Goal: Information Seeking & Learning: Learn about a topic

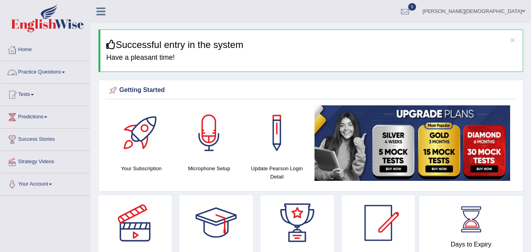
click at [69, 68] on link "Practice Questions" at bounding box center [45, 71] width 90 height 20
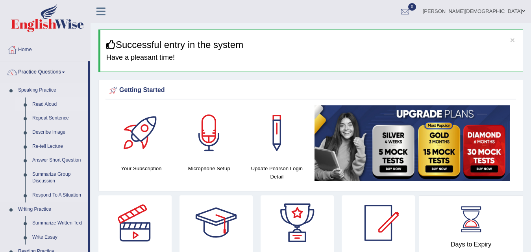
click at [51, 100] on link "Read Aloud" at bounding box center [58, 105] width 59 height 14
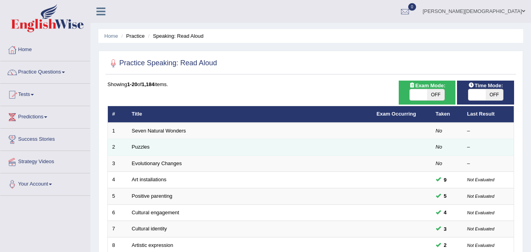
click at [167, 150] on td "Puzzles" at bounding box center [250, 147] width 245 height 17
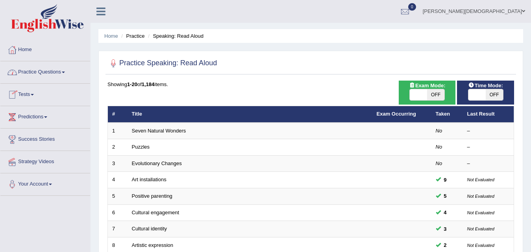
click at [64, 63] on link "Practice Questions" at bounding box center [45, 71] width 90 height 20
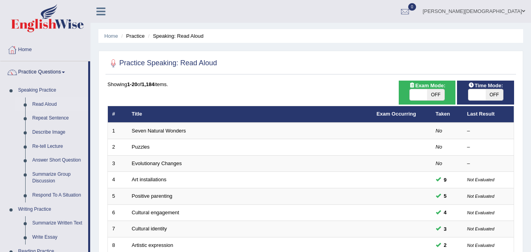
click at [137, 32] on ul "Home Practice Speaking: Read Aloud" at bounding box center [310, 36] width 425 height 14
click at [46, 43] on link "Home" at bounding box center [45, 49] width 90 height 20
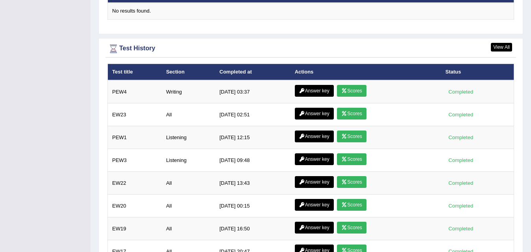
scroll to position [1048, 0]
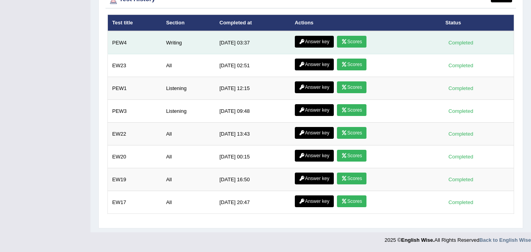
click at [354, 41] on link "Scores" at bounding box center [351, 42] width 29 height 12
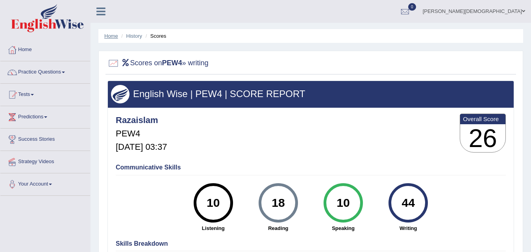
click at [113, 33] on link "Home" at bounding box center [111, 36] width 14 height 6
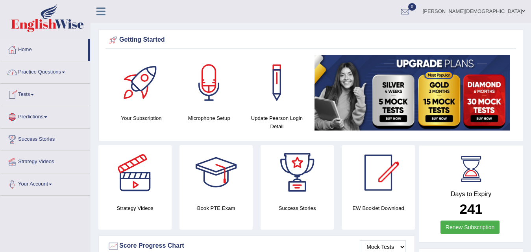
click at [49, 114] on link "Predictions" at bounding box center [45, 116] width 90 height 20
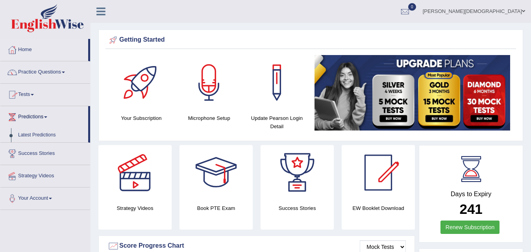
click at [36, 89] on link "Tests" at bounding box center [45, 94] width 90 height 20
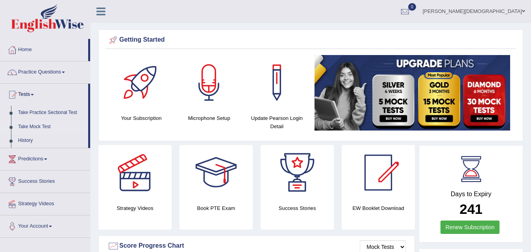
click at [22, 126] on link "Take Mock Test" at bounding box center [52, 127] width 74 height 14
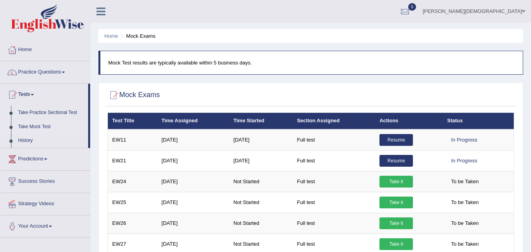
click at [63, 69] on link "Practice Questions" at bounding box center [45, 71] width 90 height 20
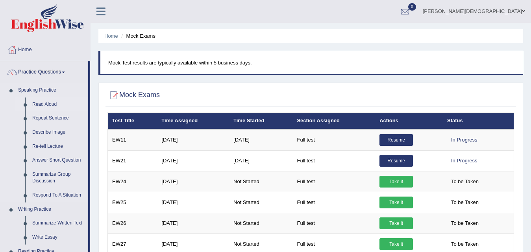
click at [50, 102] on link "Read Aloud" at bounding box center [58, 105] width 59 height 14
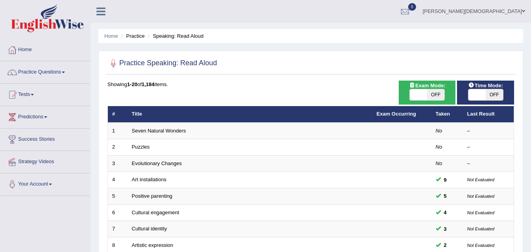
click at [33, 92] on link "Tests" at bounding box center [45, 94] width 90 height 20
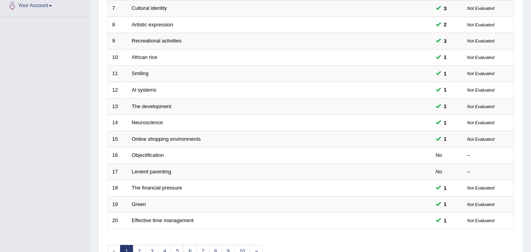
scroll to position [269, 0]
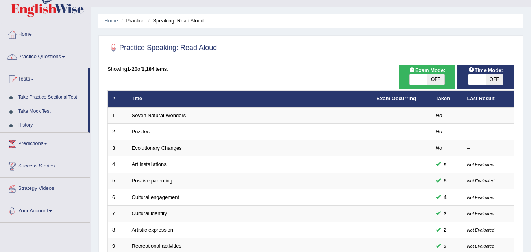
scroll to position [0, 0]
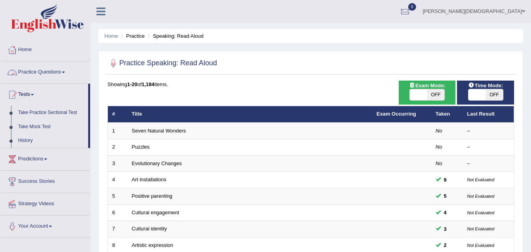
click at [69, 70] on link "Practice Questions" at bounding box center [45, 71] width 90 height 20
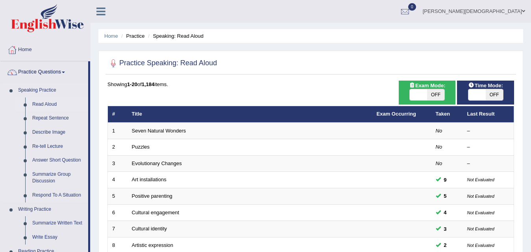
click at [49, 111] on link "Read Aloud" at bounding box center [58, 105] width 59 height 14
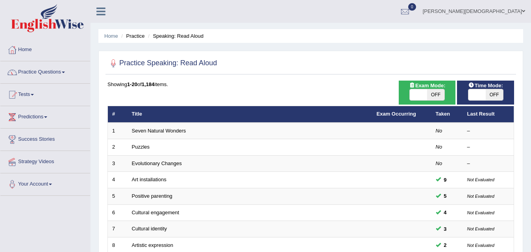
click at [45, 72] on link "Practice Questions" at bounding box center [45, 71] width 90 height 20
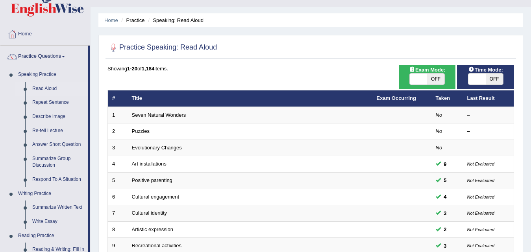
scroll to position [4, 0]
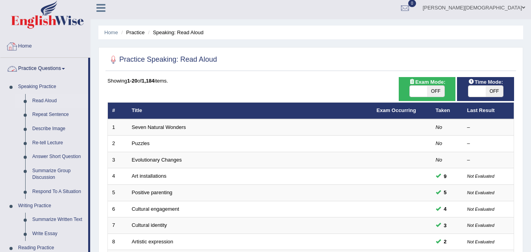
click at [29, 50] on link "Home" at bounding box center [45, 45] width 90 height 20
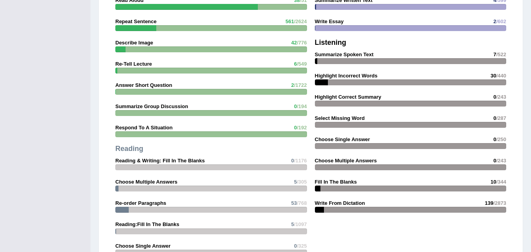
scroll to position [683, 0]
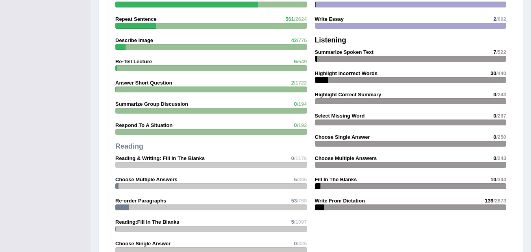
click at [221, 110] on div at bounding box center [211, 111] width 192 height 6
click at [141, 101] on strong "Summarize Group Discussion" at bounding box center [151, 104] width 73 height 6
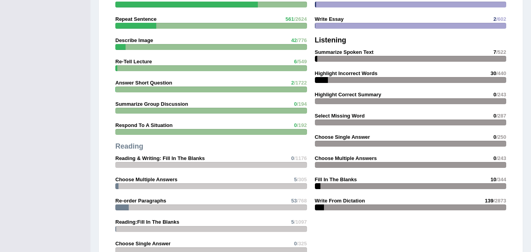
click at [141, 101] on strong "Summarize Group Discussion" at bounding box center [151, 104] width 73 height 6
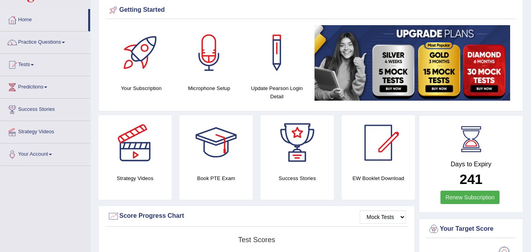
scroll to position [0, 0]
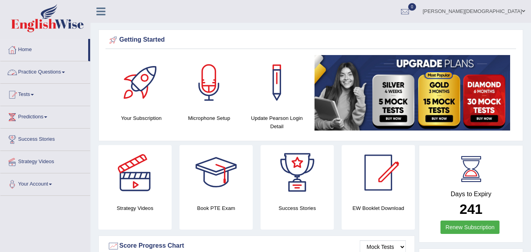
click at [39, 74] on link "Practice Questions" at bounding box center [45, 71] width 90 height 20
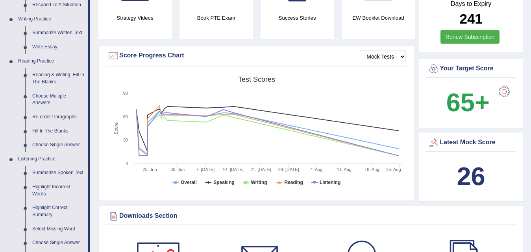
scroll to position [193, 0]
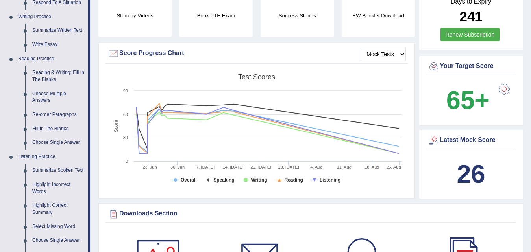
drag, startPoint x: 531, startPoint y: 59, endPoint x: 404, endPoint y: 53, distance: 126.5
click at [403, 53] on select "Mock Tests" at bounding box center [383, 54] width 46 height 13
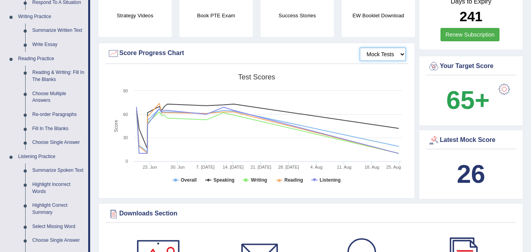
click at [360, 48] on select "Mock Tests" at bounding box center [383, 54] width 46 height 13
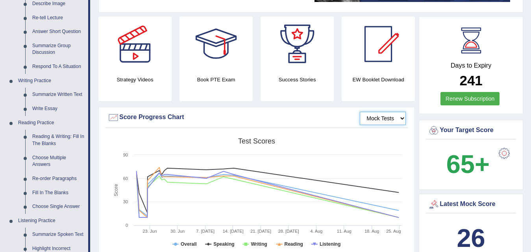
scroll to position [0, 0]
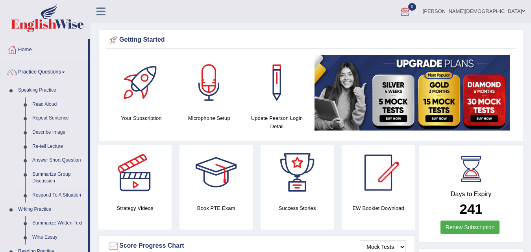
click at [41, 172] on link "Summarize Group Discussion" at bounding box center [58, 178] width 59 height 21
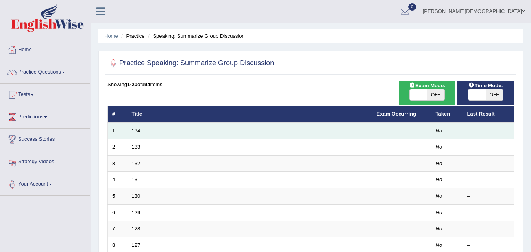
click at [245, 129] on td "134" at bounding box center [250, 131] width 245 height 17
click at [113, 128] on td "1" at bounding box center [118, 131] width 20 height 17
click at [170, 128] on td "134" at bounding box center [250, 131] width 245 height 17
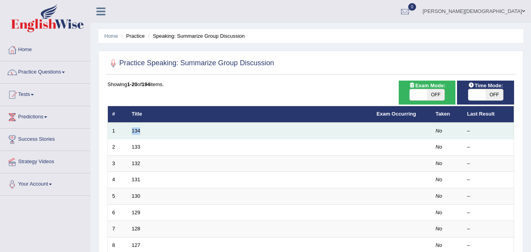
click at [170, 128] on td "134" at bounding box center [250, 131] width 245 height 17
click at [371, 123] on td "134" at bounding box center [250, 131] width 245 height 17
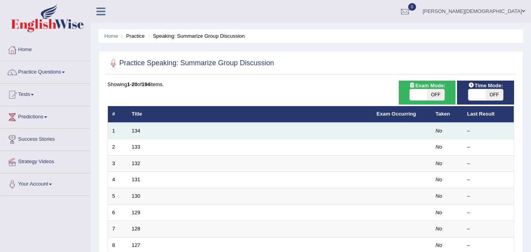
click at [120, 130] on td "1" at bounding box center [118, 131] width 20 height 17
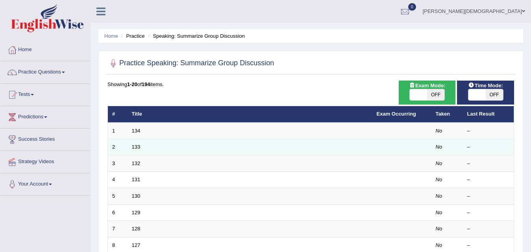
click at [153, 151] on td "133" at bounding box center [250, 147] width 245 height 17
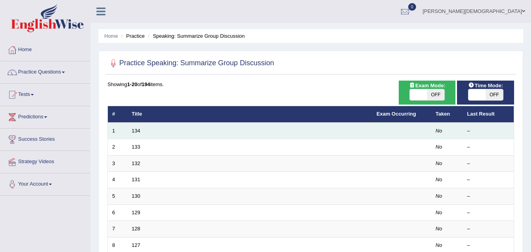
click at [161, 131] on td "134" at bounding box center [250, 131] width 245 height 17
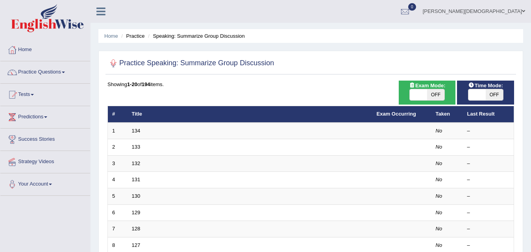
click at [112, 59] on div at bounding box center [113, 63] width 12 height 12
click at [146, 33] on li "Speaking: Summarize Group Discussion" at bounding box center [195, 35] width 99 height 7
click at [162, 34] on li "Speaking: Summarize Group Discussion" at bounding box center [195, 35] width 99 height 7
click at [184, 34] on li "Speaking: Summarize Group Discussion" at bounding box center [195, 35] width 99 height 7
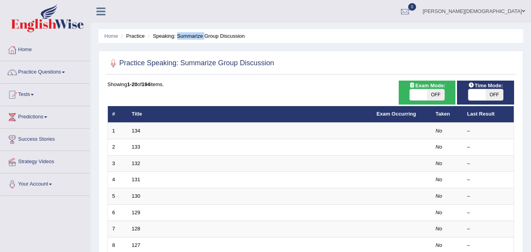
click at [184, 34] on li "Speaking: Summarize Group Discussion" at bounding box center [195, 35] width 99 height 7
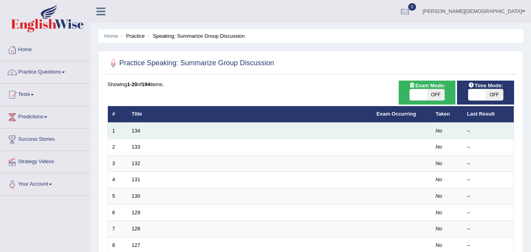
click at [462, 129] on td "No" at bounding box center [447, 131] width 31 height 17
click at [472, 129] on div "–" at bounding box center [488, 131] width 43 height 7
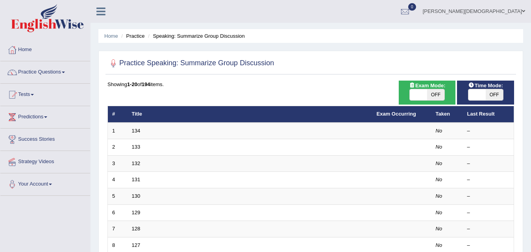
click at [493, 87] on span "Time Mode:" at bounding box center [485, 85] width 41 height 8
click at [494, 109] on th "Last Result" at bounding box center [488, 114] width 51 height 17
click at [493, 90] on span "OFF" at bounding box center [494, 94] width 17 height 11
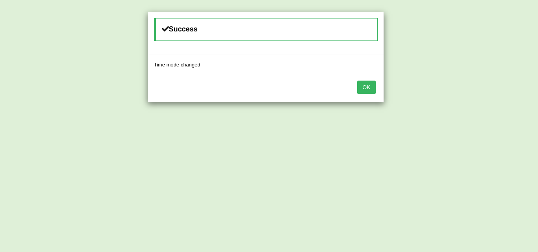
click at [367, 85] on button "OK" at bounding box center [366, 87] width 18 height 13
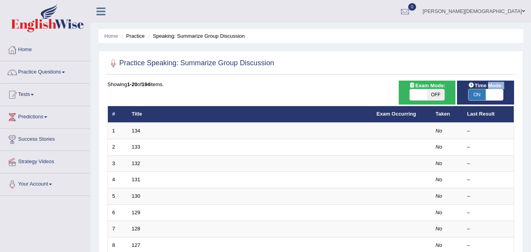
click at [486, 90] on div "Time Mode: ON OFF" at bounding box center [485, 93] width 57 height 24
click at [486, 90] on span at bounding box center [494, 94] width 17 height 11
checkbox input "false"
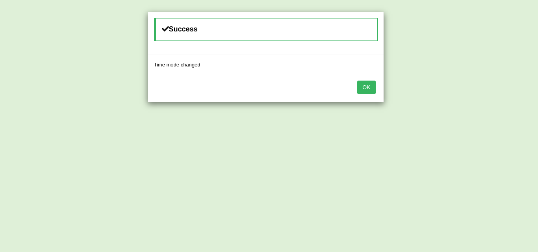
click at [365, 87] on button "OK" at bounding box center [366, 87] width 18 height 13
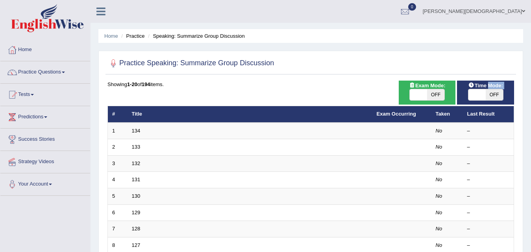
click at [438, 90] on span "OFF" at bounding box center [435, 94] width 17 height 11
checkbox input "true"
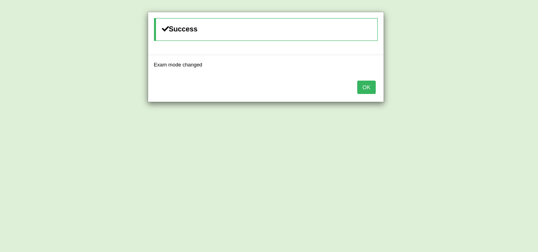
click at [369, 87] on button "OK" at bounding box center [366, 87] width 18 height 13
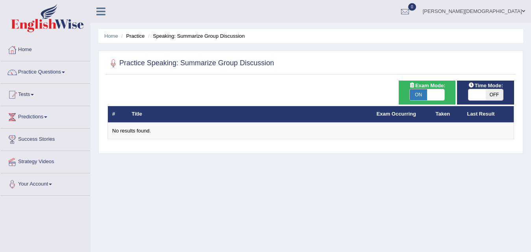
click at [427, 94] on span "ON" at bounding box center [418, 94] width 17 height 11
checkbox input "false"
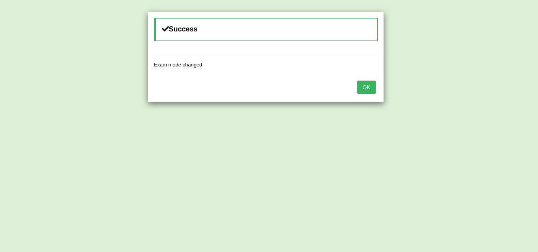
click at [365, 87] on button "OK" at bounding box center [366, 87] width 18 height 13
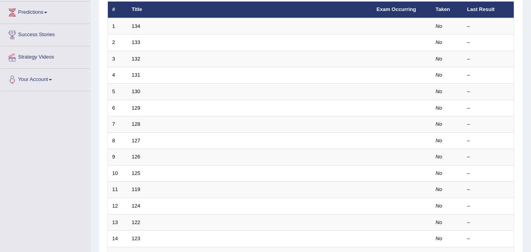
scroll to position [106, 0]
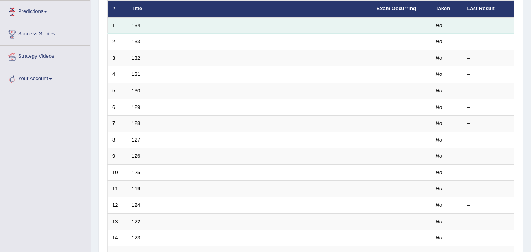
click at [173, 31] on td "134" at bounding box center [250, 25] width 245 height 17
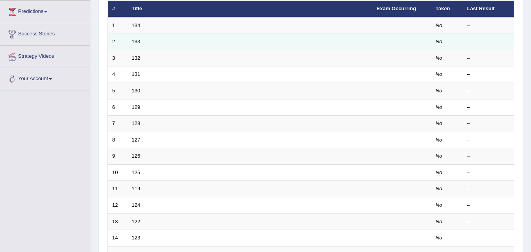
click at [175, 38] on td "133" at bounding box center [250, 42] width 245 height 17
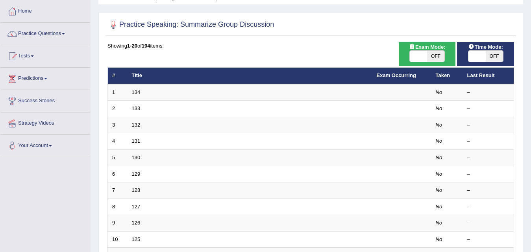
scroll to position [0, 0]
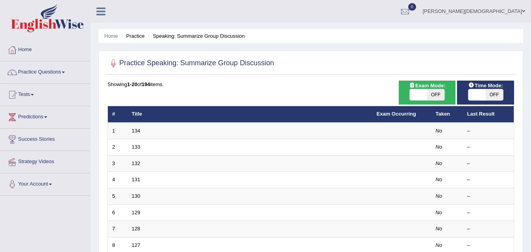
click at [100, 4] on div at bounding box center [105, 8] width 28 height 17
click at [64, 69] on link "Practice Questions" at bounding box center [45, 71] width 90 height 20
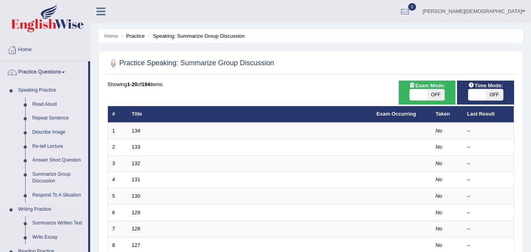
click at [46, 103] on link "Read Aloud" at bounding box center [58, 105] width 59 height 14
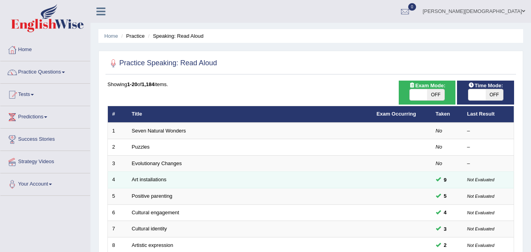
click at [252, 172] on td "Art installations" at bounding box center [250, 180] width 245 height 17
click at [130, 179] on td "Art installations" at bounding box center [250, 180] width 245 height 17
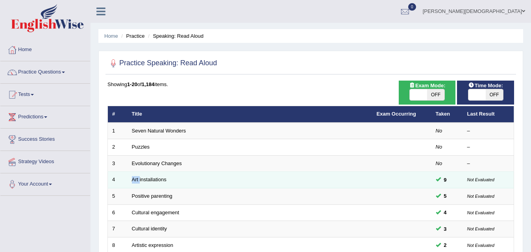
click at [130, 179] on td "Art installations" at bounding box center [250, 180] width 245 height 17
click at [480, 177] on em "Not Evaluated" at bounding box center [480, 180] width 27 height 6
click at [480, 180] on small "Not Evaluated" at bounding box center [480, 180] width 27 height 5
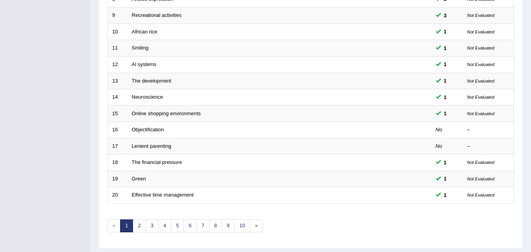
scroll to position [269, 0]
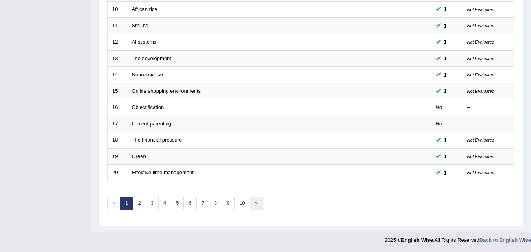
click at [250, 203] on link "»" at bounding box center [256, 203] width 13 height 13
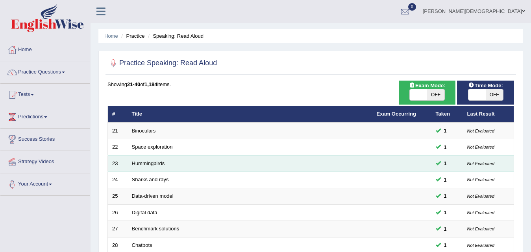
click at [275, 157] on td "Hummingbirds" at bounding box center [250, 164] width 245 height 17
click at [276, 156] on td "Hummingbirds" at bounding box center [250, 164] width 245 height 17
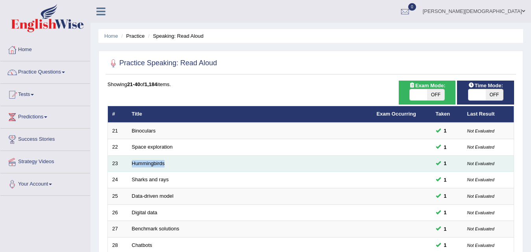
click at [276, 156] on td "Hummingbirds" at bounding box center [250, 164] width 245 height 17
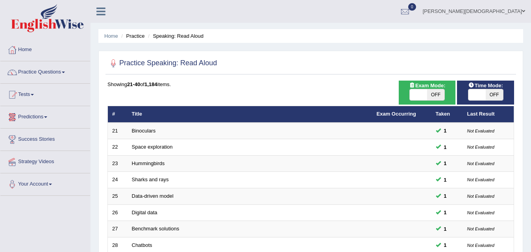
click at [44, 127] on li "Predictions Latest Predictions" at bounding box center [45, 117] width 90 height 22
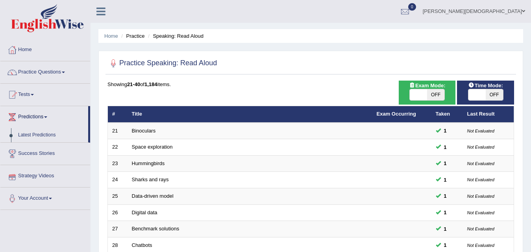
click at [53, 178] on link "Strategy Videos" at bounding box center [45, 175] width 90 height 20
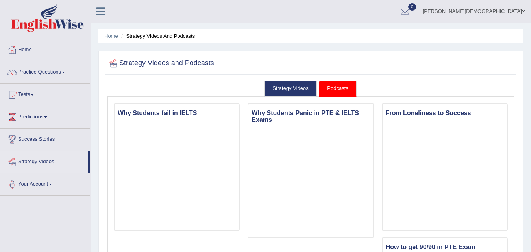
drag, startPoint x: 537, startPoint y: 137, endPoint x: 517, endPoint y: -34, distance: 172.1
click at [517, 0] on html "Toggle navigation Home Practice Questions Speaking Practice Read Aloud Repeat S…" at bounding box center [265, 126] width 531 height 252
click at [332, 86] on link "Podcasts" at bounding box center [337, 89] width 37 height 16
click at [302, 84] on link "Strategy Videos" at bounding box center [290, 89] width 53 height 16
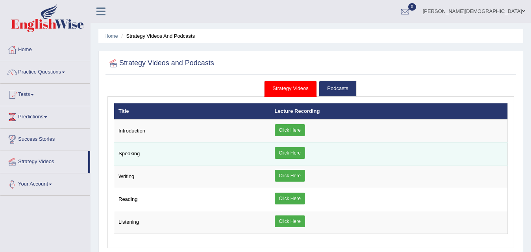
click at [290, 153] on link "Click Here" at bounding box center [290, 153] width 30 height 12
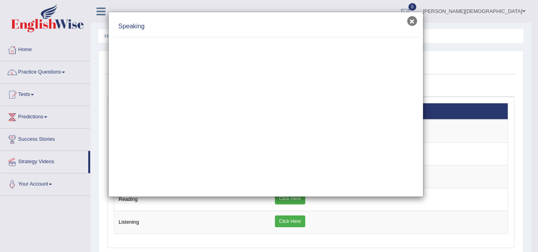
click at [409, 18] on button "×" at bounding box center [412, 21] width 10 height 10
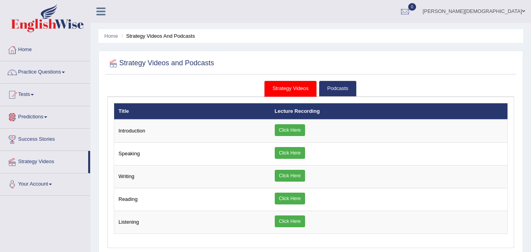
click at [43, 166] on link "Strategy Videos" at bounding box center [44, 161] width 88 height 20
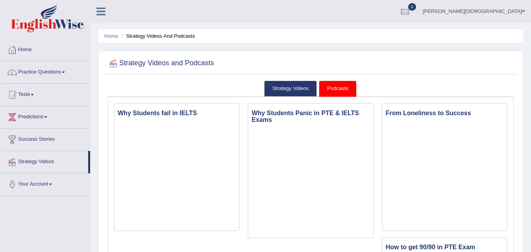
click at [65, 70] on link "Practice Questions" at bounding box center [45, 71] width 90 height 20
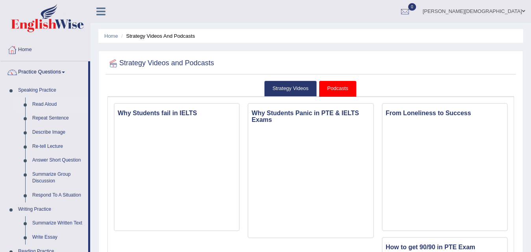
click at [50, 100] on link "Read Aloud" at bounding box center [58, 105] width 59 height 14
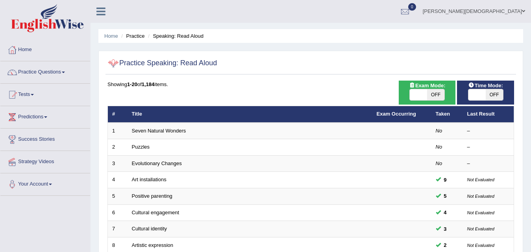
click at [110, 64] on div at bounding box center [113, 63] width 12 height 12
click at [114, 61] on div at bounding box center [113, 63] width 12 height 12
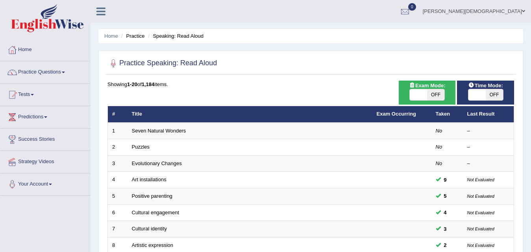
click at [114, 61] on div at bounding box center [113, 63] width 12 height 12
click at [110, 67] on div at bounding box center [113, 63] width 12 height 12
click at [137, 117] on th "Title" at bounding box center [250, 114] width 245 height 17
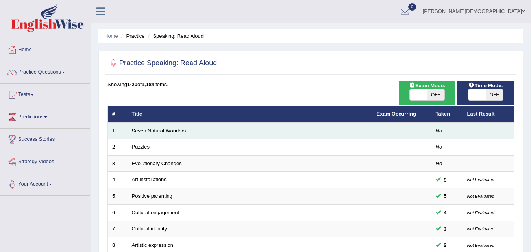
click at [141, 129] on link "Seven Natural Wonders" at bounding box center [159, 131] width 54 height 6
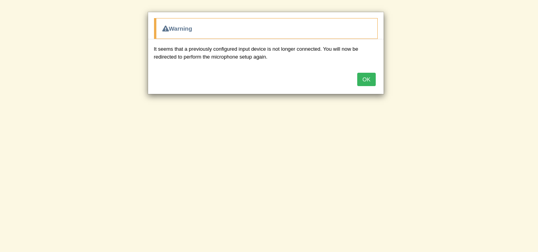
click at [366, 74] on button "OK" at bounding box center [366, 79] width 18 height 13
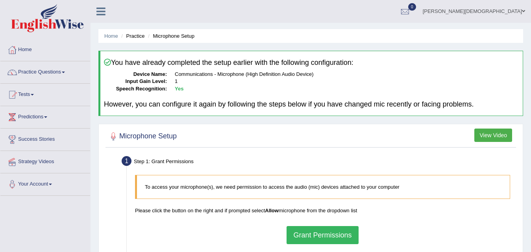
click at [336, 233] on button "Grant Permissions" at bounding box center [323, 235] width 72 height 18
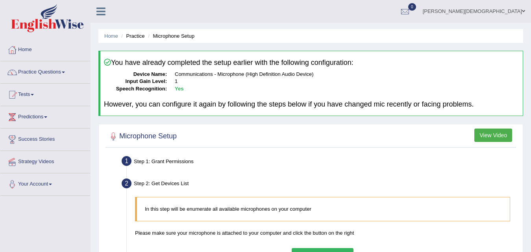
click at [329, 249] on button "Get Device List" at bounding box center [322, 257] width 61 height 18
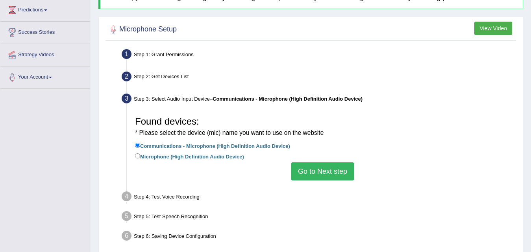
scroll to position [115, 0]
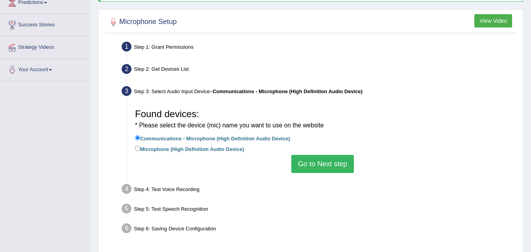
click at [327, 155] on button "Go to Next step" at bounding box center [322, 164] width 63 height 18
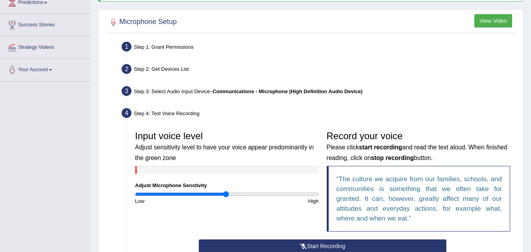
click at [285, 243] on button "Start Recording" at bounding box center [323, 246] width 248 height 13
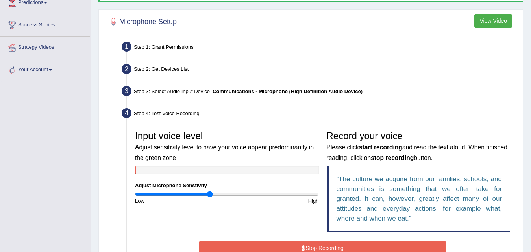
click at [210, 192] on input "range" at bounding box center [227, 194] width 184 height 6
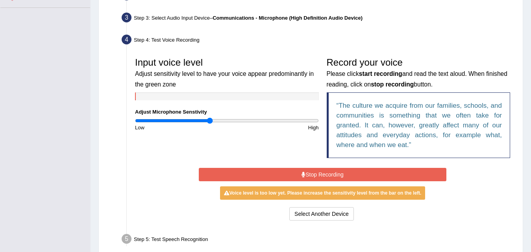
scroll to position [191, 0]
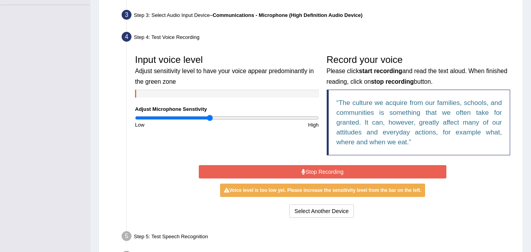
click at [233, 114] on div "Input voice level Adjust sensitivity level to have your voice appear predominan…" at bounding box center [227, 90] width 192 height 78
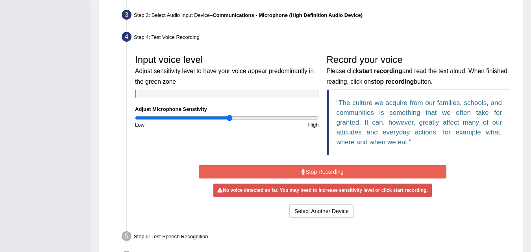
type input "1.04"
click at [230, 118] on input "range" at bounding box center [227, 118] width 184 height 6
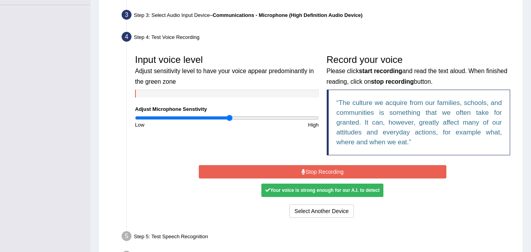
click at [291, 170] on button "Stop Recording" at bounding box center [323, 171] width 248 height 13
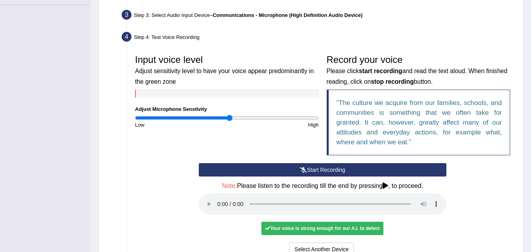
click at [290, 170] on button "Start Recording" at bounding box center [323, 169] width 248 height 13
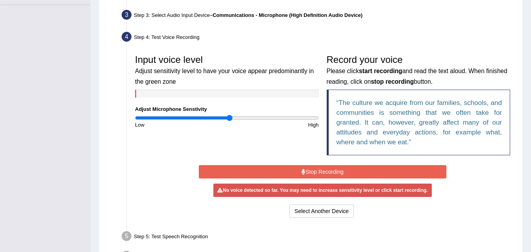
click at [290, 170] on button "Stop Recording" at bounding box center [323, 171] width 248 height 13
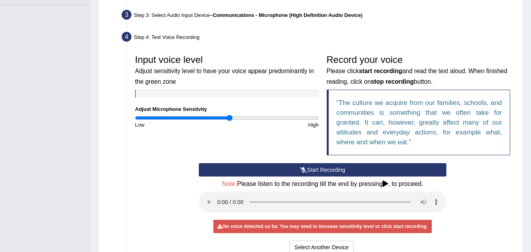
click at [299, 167] on button "Start Recording" at bounding box center [323, 169] width 248 height 13
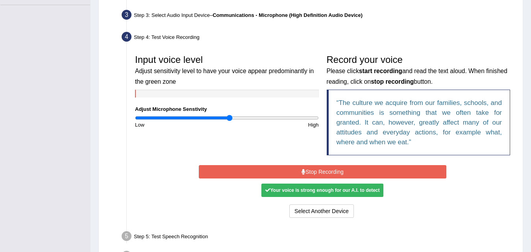
click at [299, 167] on button "Stop Recording" at bounding box center [323, 171] width 248 height 13
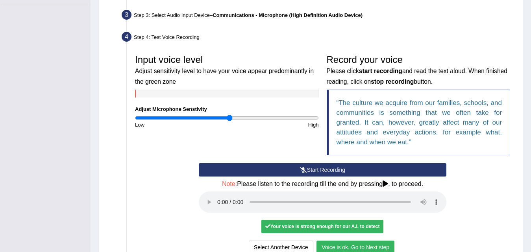
click at [365, 245] on button "Voice is ok. Go to Next step" at bounding box center [356, 247] width 78 height 13
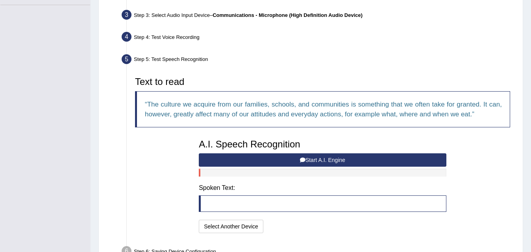
click at [331, 159] on button "Start A.I. Engine" at bounding box center [323, 160] width 248 height 13
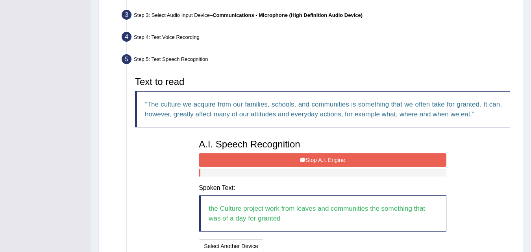
click at [293, 162] on button "Stop A.I. Engine" at bounding box center [323, 160] width 248 height 13
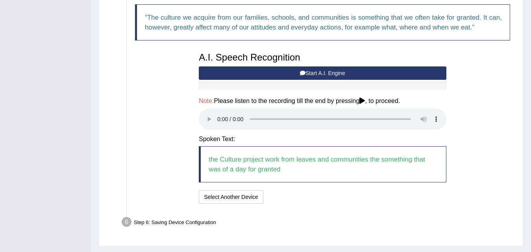
scroll to position [283, 0]
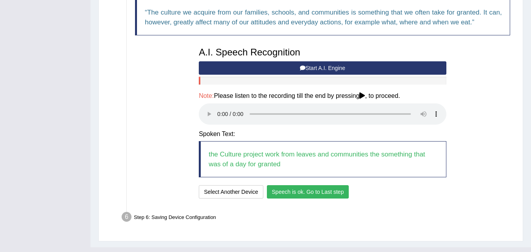
click at [316, 188] on button "Speech is ok. Go to Last step" at bounding box center [308, 191] width 82 height 13
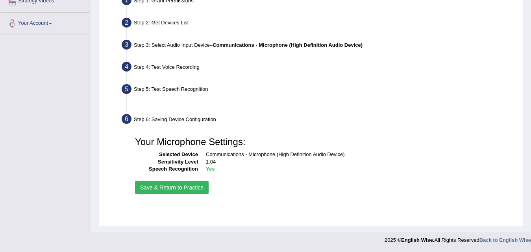
scroll to position [161, 0]
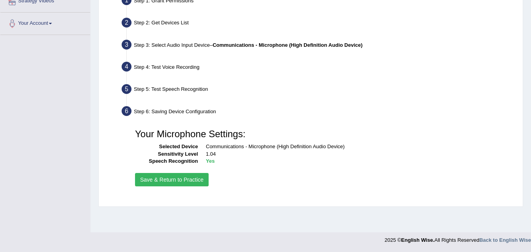
click at [163, 176] on button "Save & Return to Practice" at bounding box center [172, 179] width 74 height 13
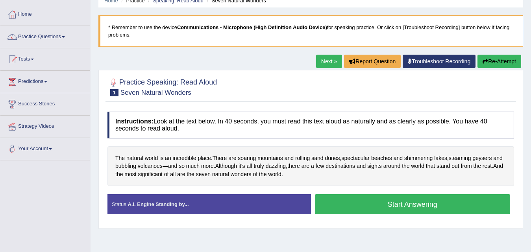
drag, startPoint x: 537, startPoint y: 99, endPoint x: 537, endPoint y: 124, distance: 24.8
click at [531, 124] on html "Toggle navigation Home Practice Questions Speaking Practice Read Aloud Repeat S…" at bounding box center [265, 91] width 531 height 252
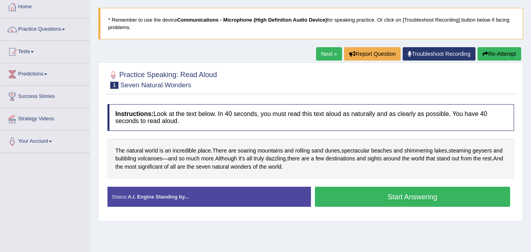
click at [398, 196] on button "Start Answering" at bounding box center [413, 197] width 196 height 20
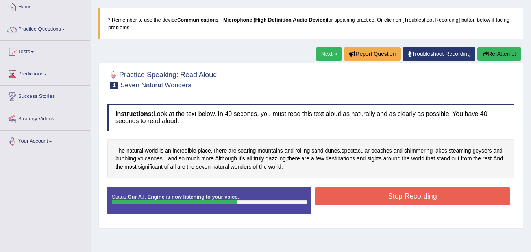
click at [398, 196] on button "Stop Recording" at bounding box center [413, 196] width 196 height 18
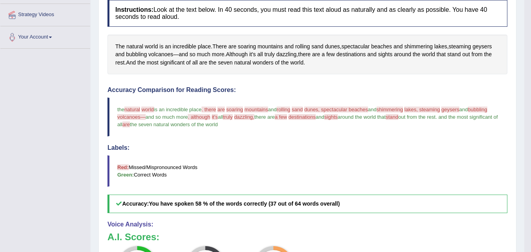
scroll to position [144, 0]
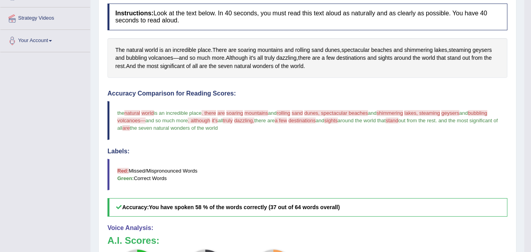
click at [521, 32] on div "Home Practice Speaking: Read Aloud Seven Natural Wonders * Remember to use the …" at bounding box center [308, 119] width 434 height 526
drag, startPoint x: 521, startPoint y: 33, endPoint x: 537, endPoint y: 101, distance: 69.3
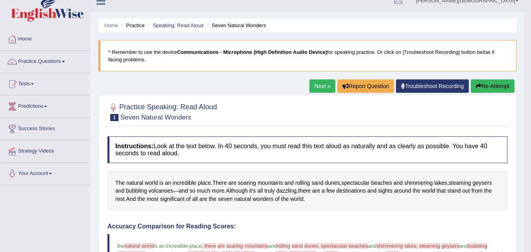
scroll to position [0, 0]
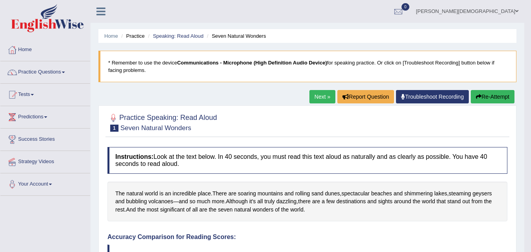
click at [317, 96] on link "Next »" at bounding box center [322, 96] width 26 height 13
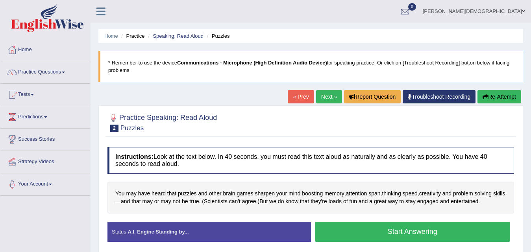
click at [396, 236] on button "Start Answering" at bounding box center [413, 232] width 196 height 20
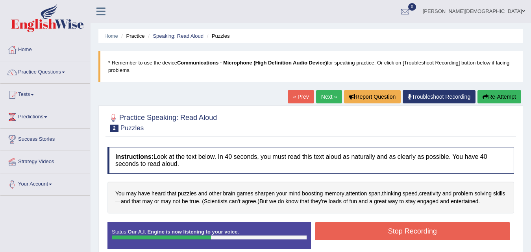
click at [396, 236] on button "Stop Recording" at bounding box center [413, 231] width 196 height 18
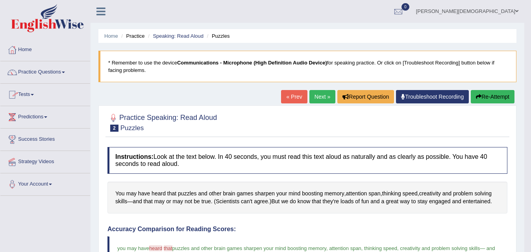
click at [65, 68] on link "Practice Questions" at bounding box center [45, 71] width 90 height 20
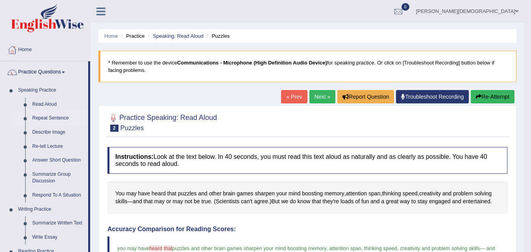
click at [54, 116] on link "Repeat Sentence" at bounding box center [58, 118] width 59 height 14
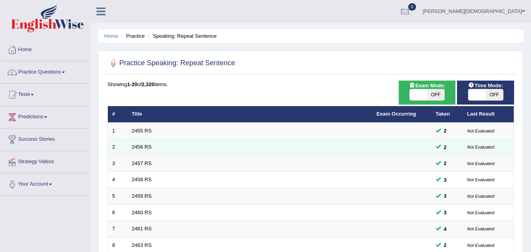
click at [186, 142] on td "2456 RS" at bounding box center [250, 147] width 245 height 17
click at [172, 141] on td "2456 RS" at bounding box center [250, 147] width 245 height 17
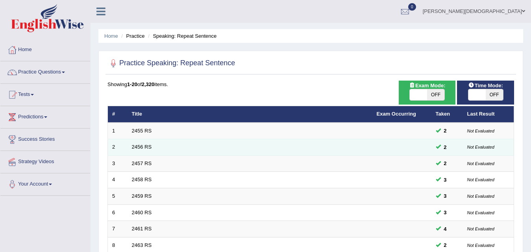
click at [172, 141] on td "2456 RS" at bounding box center [250, 147] width 245 height 17
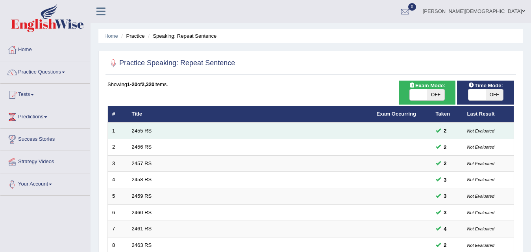
click at [171, 132] on td "2455 RS" at bounding box center [250, 131] width 245 height 17
click at [244, 130] on td "2455 RS" at bounding box center [250, 131] width 245 height 17
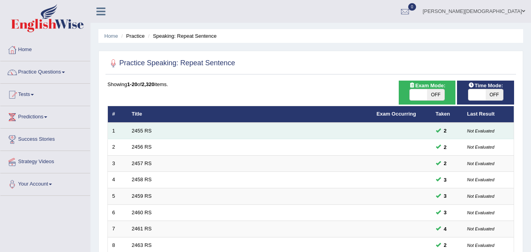
click at [244, 130] on td "2455 RS" at bounding box center [250, 131] width 245 height 17
click at [142, 130] on link "2455 RS" at bounding box center [142, 131] width 20 height 6
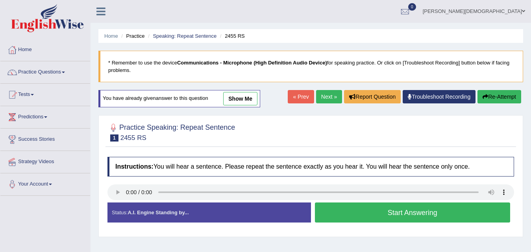
click at [390, 215] on button "Start Answering" at bounding box center [413, 213] width 196 height 20
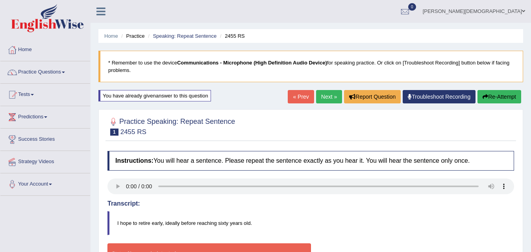
click at [297, 92] on link "« Prev" at bounding box center [301, 96] width 26 height 13
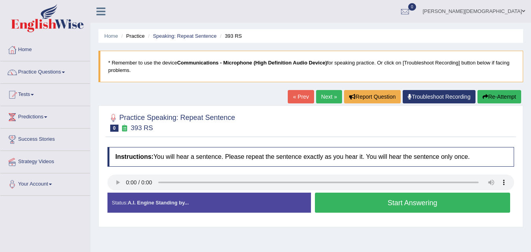
click at [333, 204] on button "Start Answering" at bounding box center [413, 203] width 196 height 20
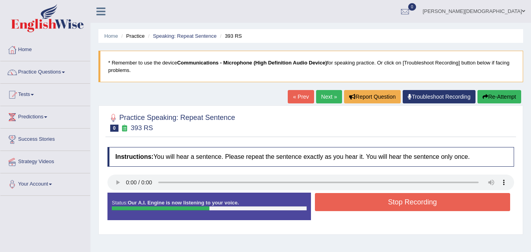
click at [333, 204] on button "Stop Recording" at bounding box center [413, 202] width 196 height 18
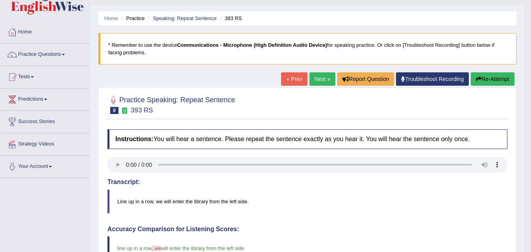
scroll to position [10, 0]
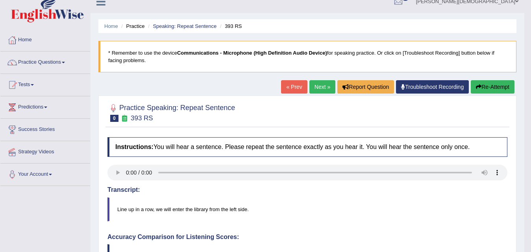
click at [315, 82] on link "Next »" at bounding box center [322, 86] width 26 height 13
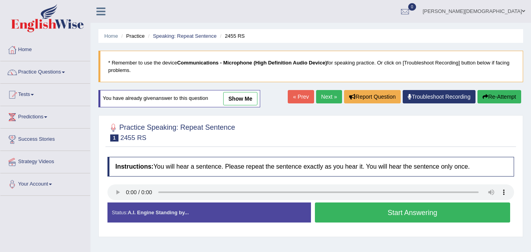
click at [394, 217] on button "Start Answering" at bounding box center [413, 213] width 196 height 20
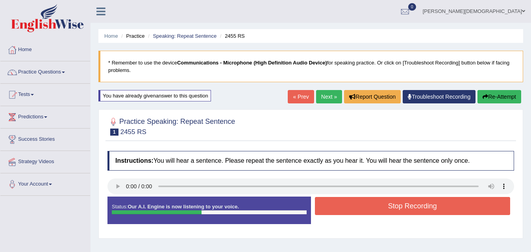
click at [381, 203] on button "Stop Recording" at bounding box center [413, 206] width 196 height 18
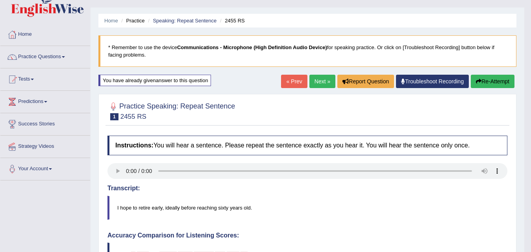
scroll to position [236, 0]
